Goal: Task Accomplishment & Management: Use online tool/utility

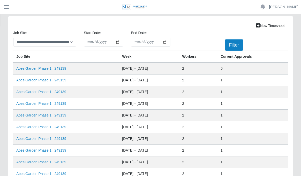
click at [47, 68] on link "Abes Garden Phase 1 | 249139" at bounding box center [41, 69] width 50 height 4
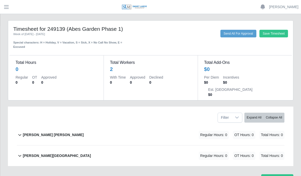
click at [55, 125] on div "David Rojas Ortiz Regular Hours: 0 OT Hours: 0 Total Hours: 0" at bounding box center [153, 135] width 261 height 21
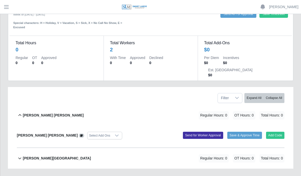
scroll to position [19, 0]
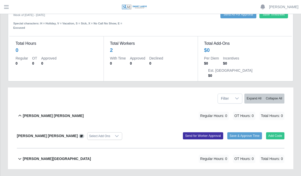
click at [278, 132] on button "Add Code" at bounding box center [275, 135] width 19 height 7
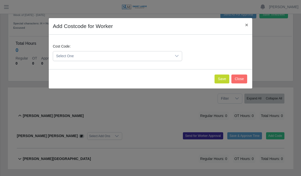
click at [180, 54] on div at bounding box center [176, 55] width 10 height 9
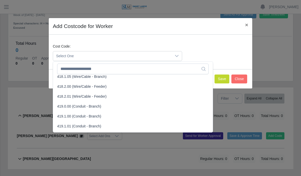
scroll to position [272, 0]
click at [79, 97] on span "419.0.00 (Conduit - Branch)" at bounding box center [79, 97] width 44 height 5
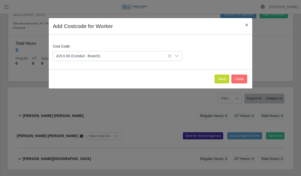
click at [222, 83] on button "Save" at bounding box center [221, 79] width 15 height 9
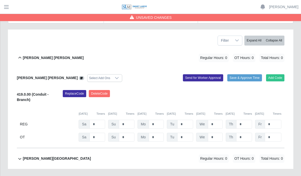
scroll to position [76, 0]
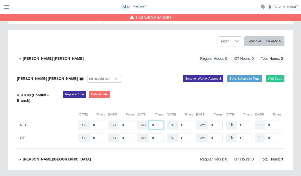
click at [159, 121] on input "*" at bounding box center [156, 125] width 15 height 9
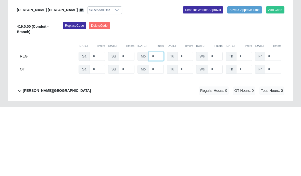
type input "*"
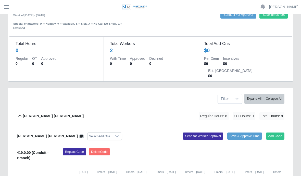
scroll to position [0, 0]
